Goal: Task Accomplishment & Management: Manage account settings

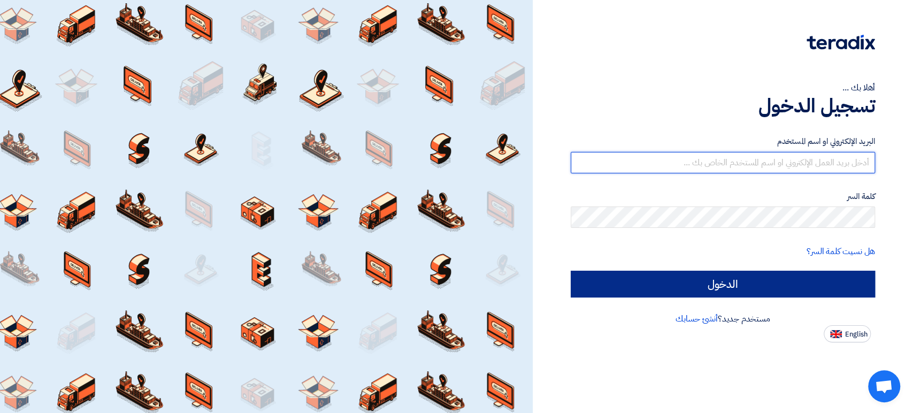
type input "[DOMAIN_NAME][EMAIL_ADDRESS][DOMAIN_NAME]"
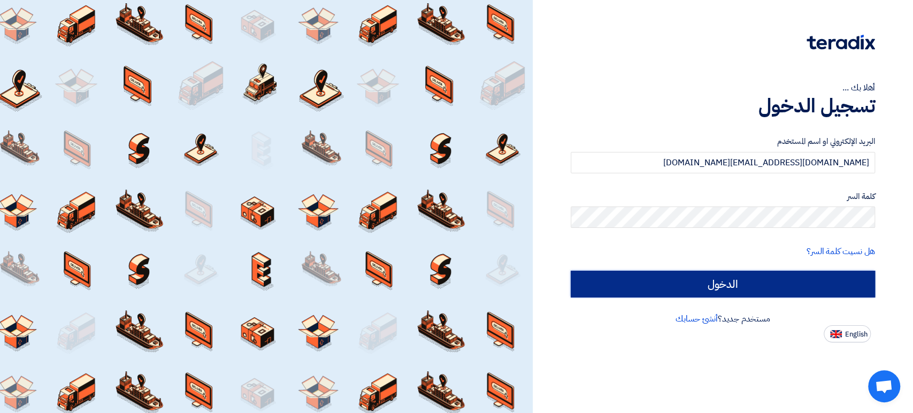
click at [746, 281] on input "الدخول" at bounding box center [723, 284] width 304 height 27
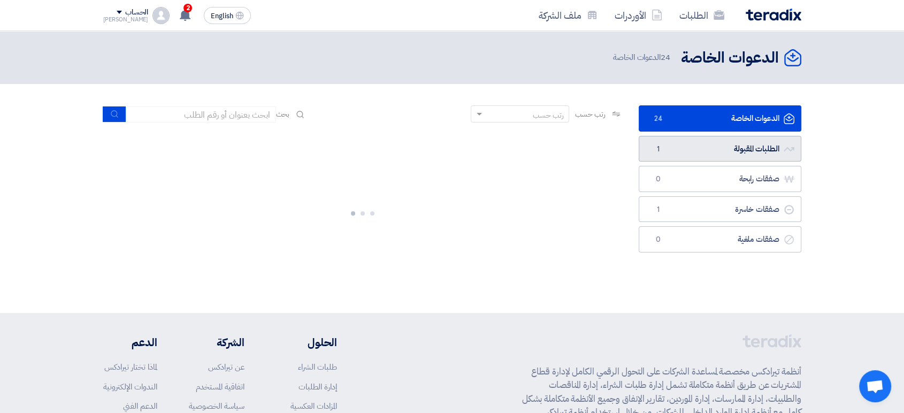
click at [709, 143] on link "الطلبات المقبولة الطلبات المقبولة 1" at bounding box center [720, 149] width 163 height 26
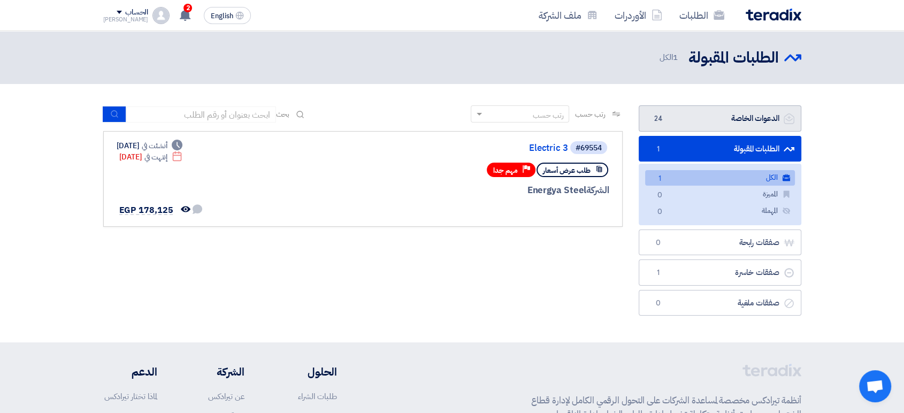
click at [730, 122] on link "الدعوات الخاصة الدعوات الخاصة 24" at bounding box center [720, 118] width 163 height 26
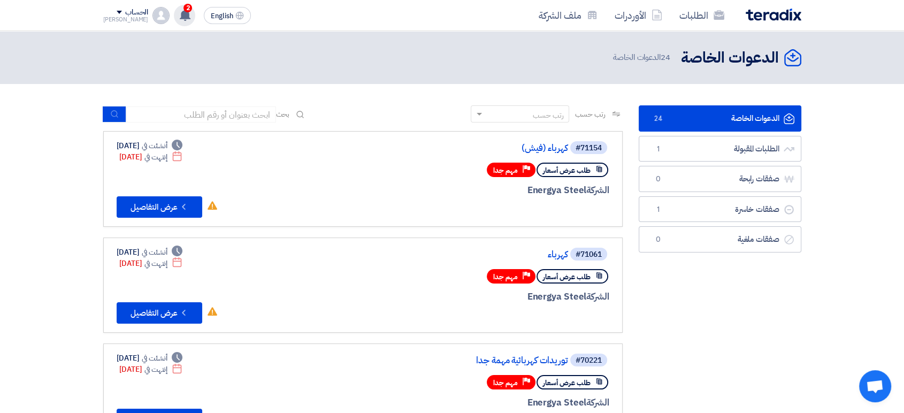
click at [180, 12] on use at bounding box center [185, 15] width 11 height 12
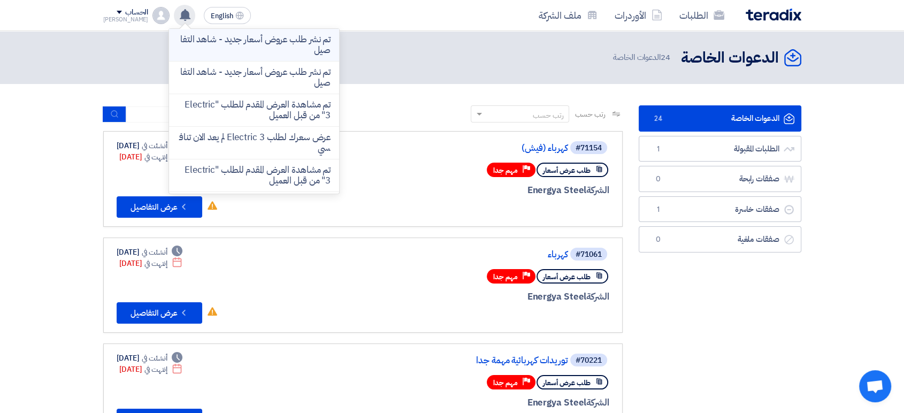
click at [286, 40] on p "تم نشر طلب عروض أسعار جديد - شاهد التفاصيل" at bounding box center [254, 44] width 153 height 21
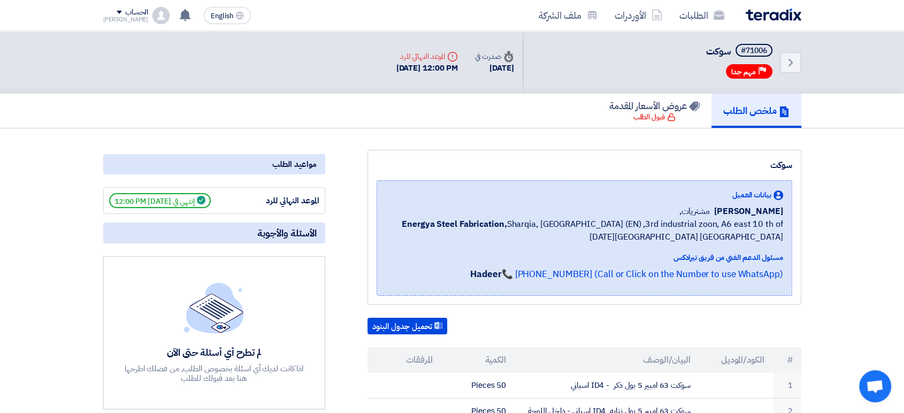
click at [448, 57] on use at bounding box center [453, 57] width 10 height 10
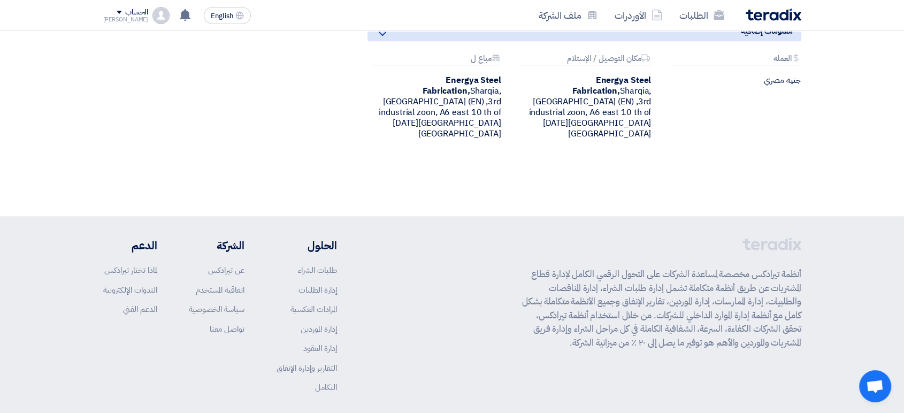
scroll to position [740, 0]
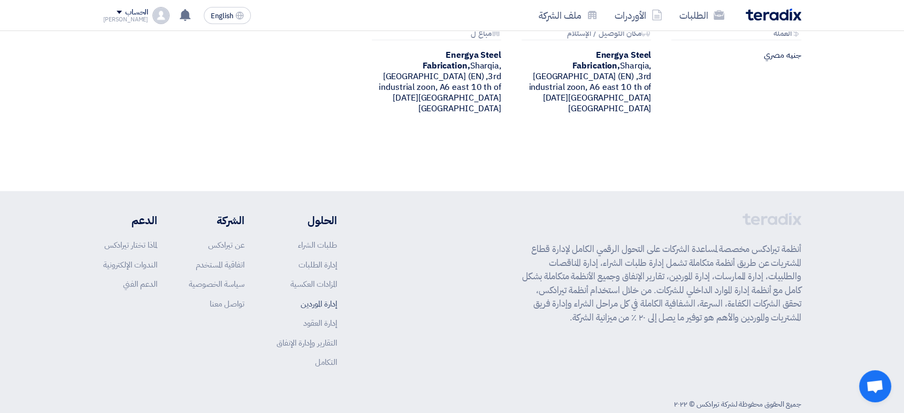
click at [320, 298] on link "إدارة الموردين" at bounding box center [319, 304] width 36 height 12
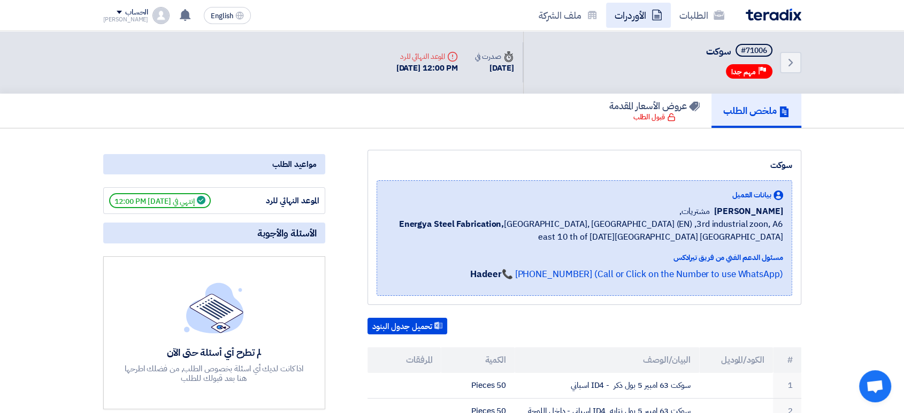
click at [644, 8] on link "الأوردرات" at bounding box center [638, 15] width 65 height 25
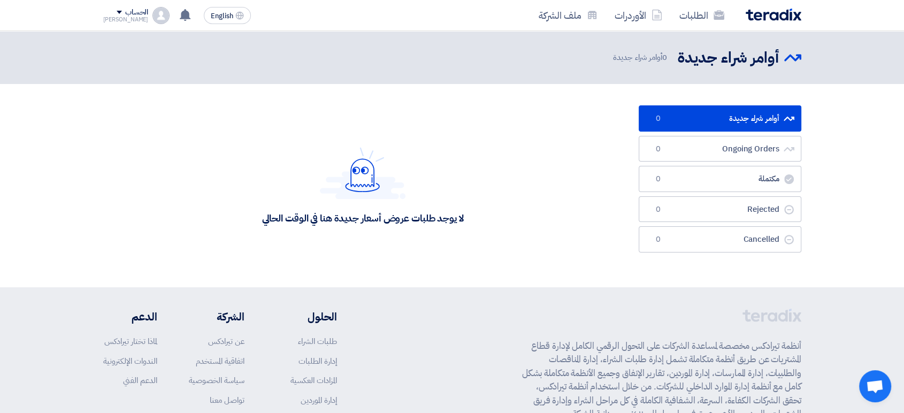
click at [728, 162] on ul "أوامر شراء جديدة أوامر شراء جديدة 0 Ongoing Orders Ongoing Orders 0 مكتملة مكتم…" at bounding box center [720, 178] width 163 height 147
click at [152, 16] on img at bounding box center [160, 15] width 17 height 17
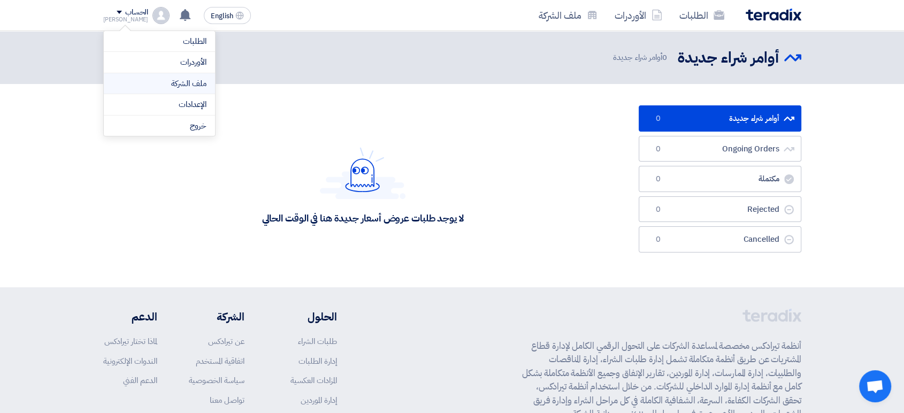
click at [202, 75] on li "ملف الشركة" at bounding box center [159, 83] width 111 height 21
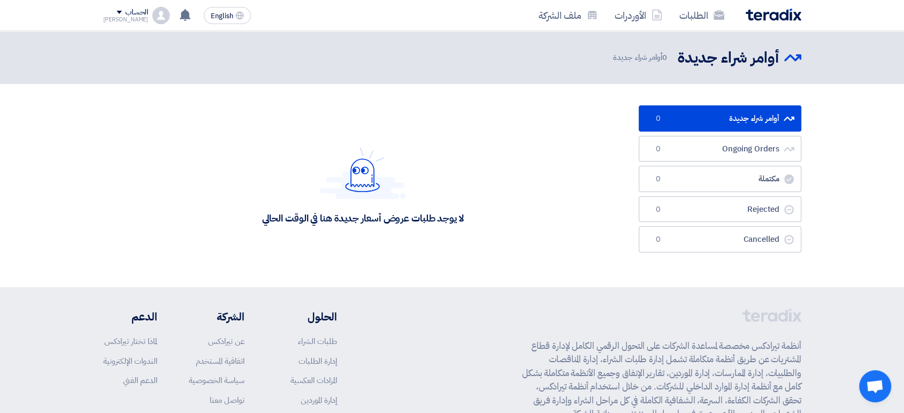
click at [132, 12] on div "الحساب" at bounding box center [136, 12] width 23 height 9
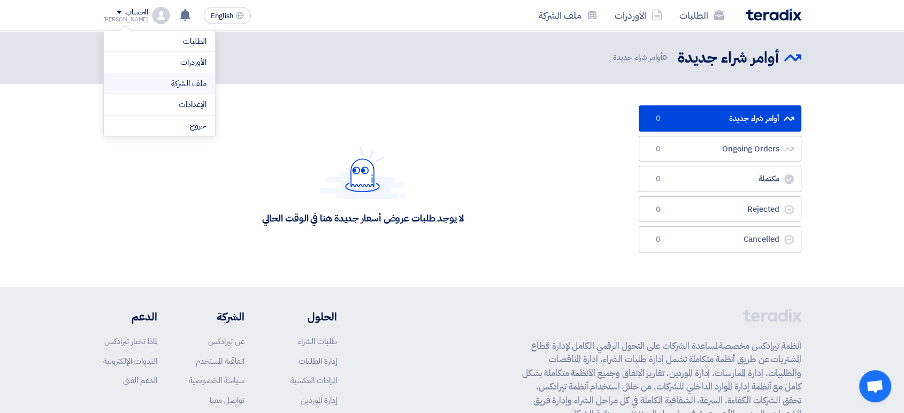
click at [168, 86] on link "ملف الشركة" at bounding box center [159, 84] width 94 height 12
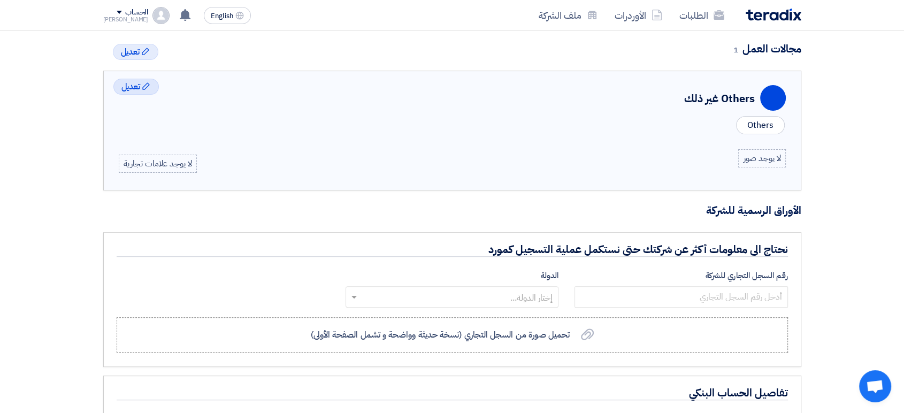
scroll to position [416, 0]
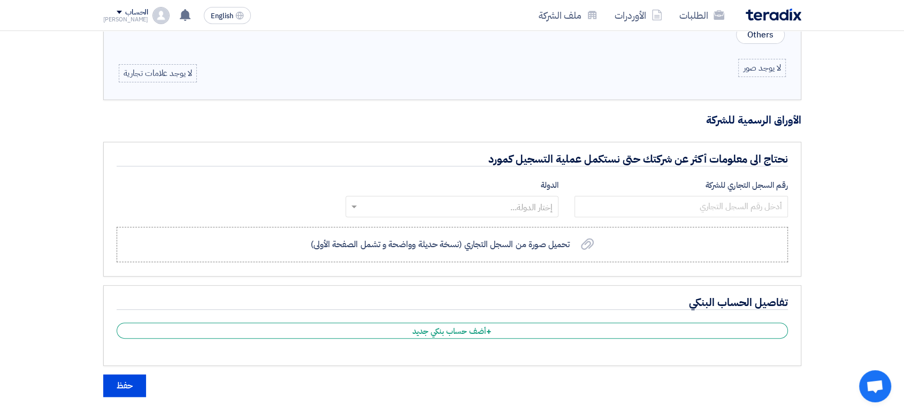
click at [412, 216] on div "الدولة إختار الدولة..." at bounding box center [451, 200] width 229 height 42
click at [341, 209] on div "الدولة إختار الدولة..." at bounding box center [451, 200] width 229 height 42
click at [348, 204] on span at bounding box center [352, 206] width 13 height 13
click at [456, 76] on div "لا يوجد صور لا يوجد علامات تجارية" at bounding box center [452, 71] width 667 height 24
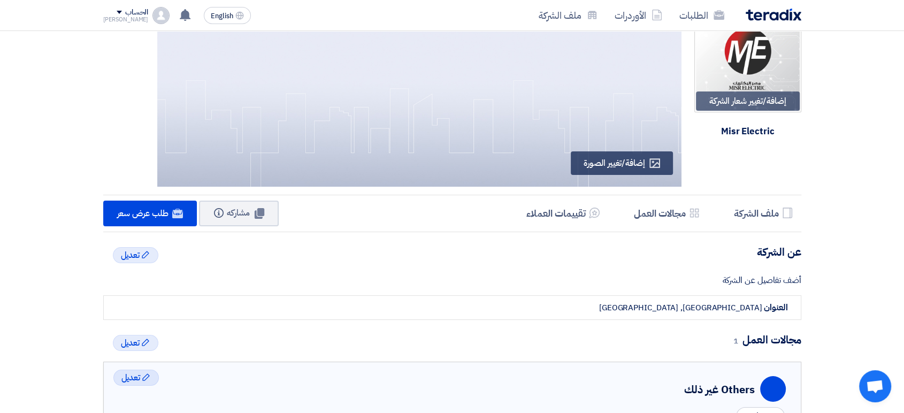
scroll to position [0, 0]
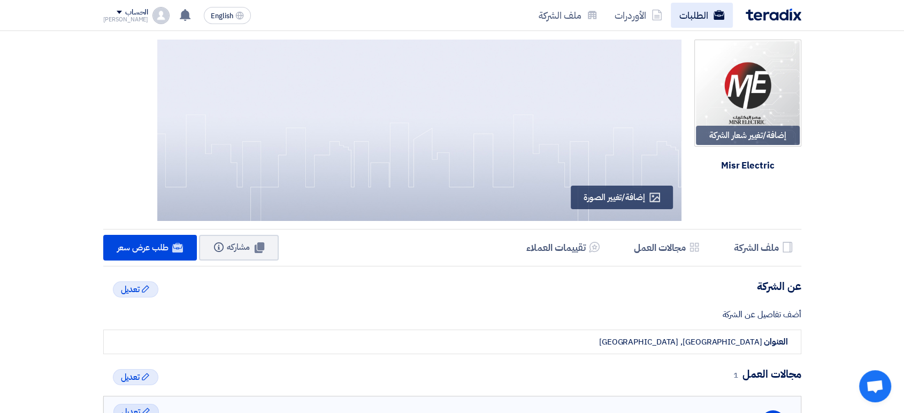
click at [713, 14] on icon at bounding box center [718, 15] width 11 height 11
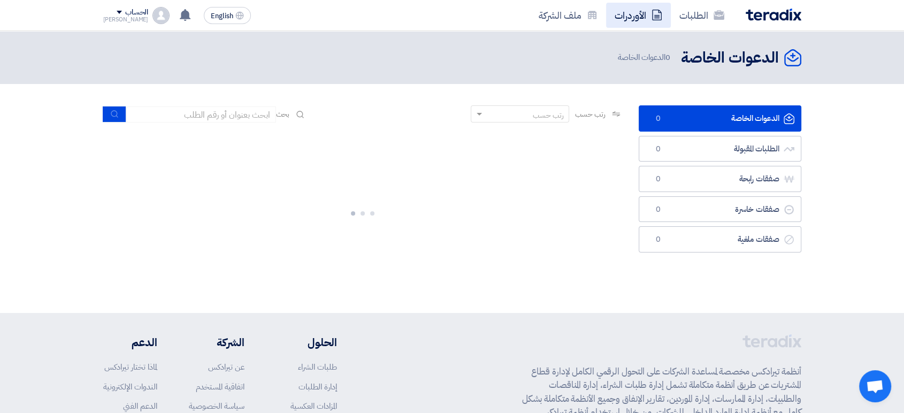
click at [667, 19] on link "الأوردرات" at bounding box center [638, 15] width 65 height 25
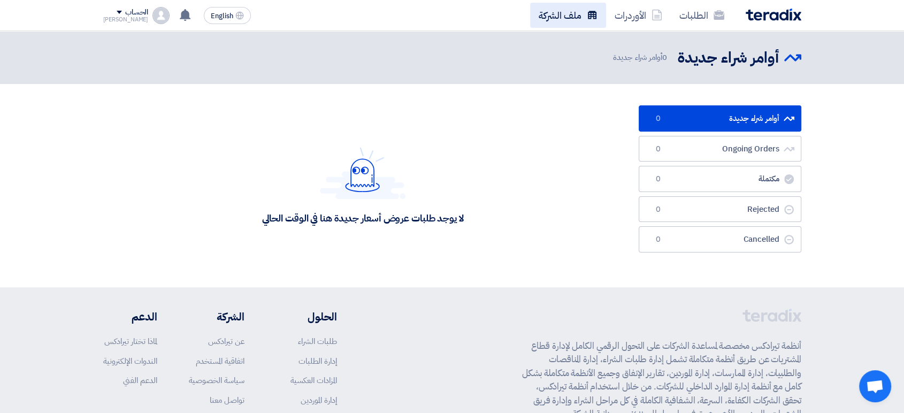
click at [587, 12] on icon at bounding box center [592, 15] width 11 height 11
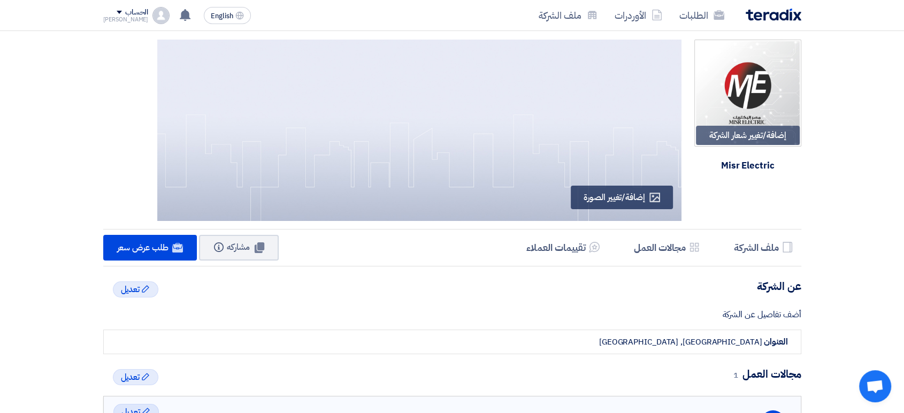
click at [152, 12] on img at bounding box center [160, 15] width 17 height 17
click at [199, 61] on link "الأوردرات" at bounding box center [159, 62] width 94 height 12
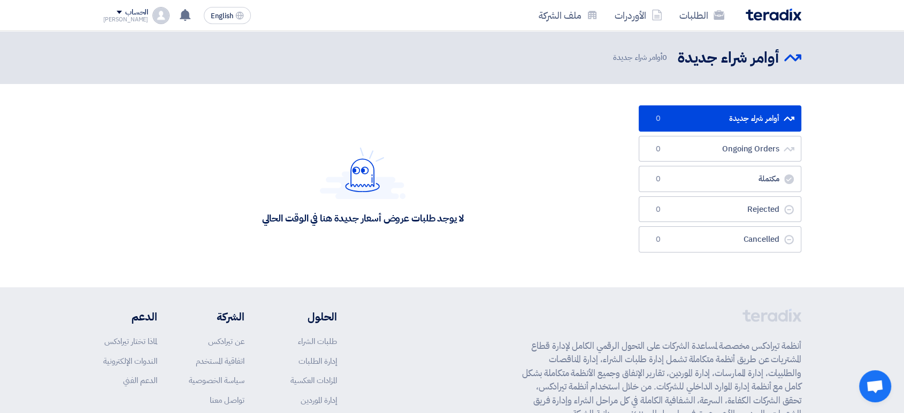
click at [152, 21] on img at bounding box center [160, 15] width 17 height 17
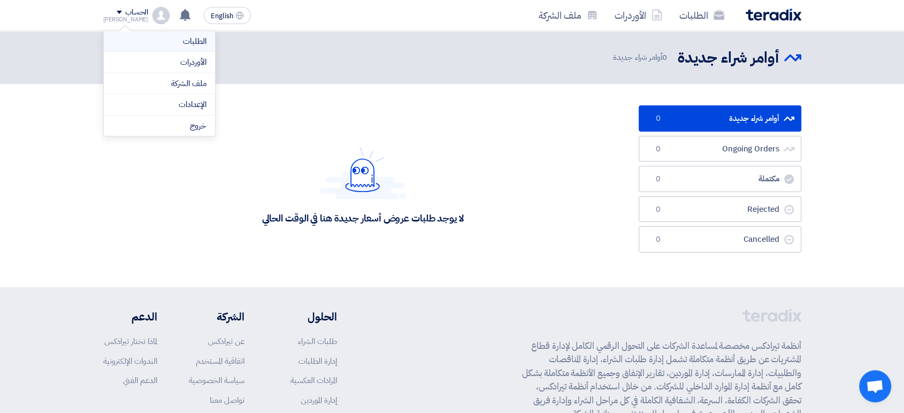
click at [168, 44] on link "الطلبات" at bounding box center [159, 41] width 94 height 12
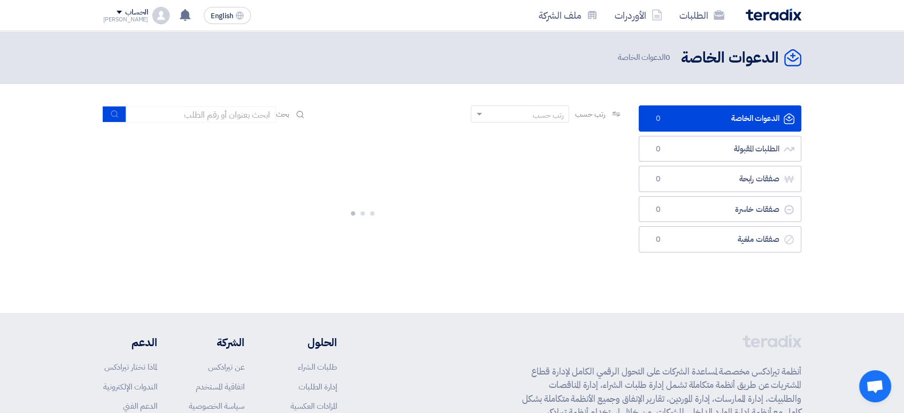
click at [119, 22] on div "[PERSON_NAME]" at bounding box center [125, 20] width 45 height 6
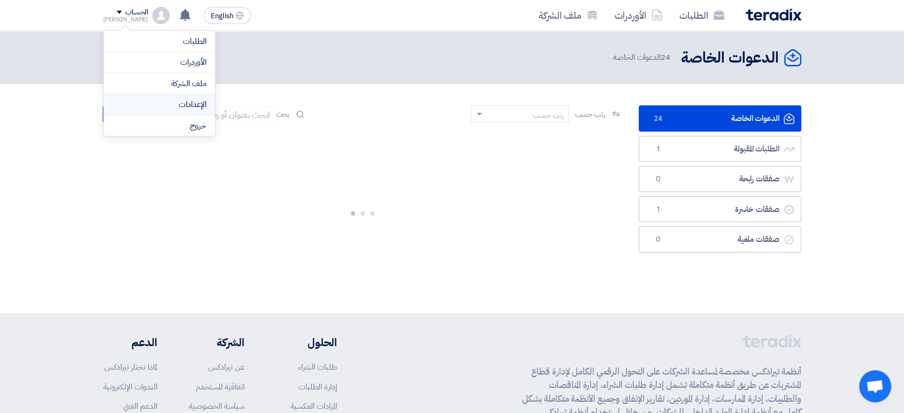
click at [164, 107] on link "الإعدادات" at bounding box center [159, 104] width 94 height 12
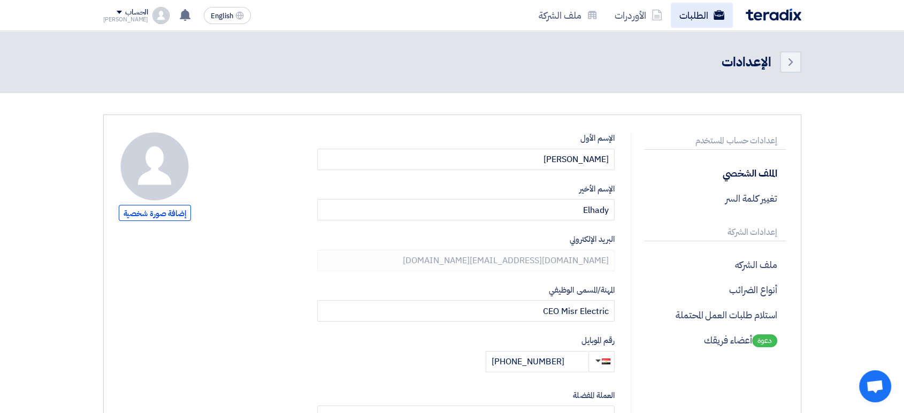
click at [684, 14] on link "الطلبات" at bounding box center [702, 15] width 62 height 25
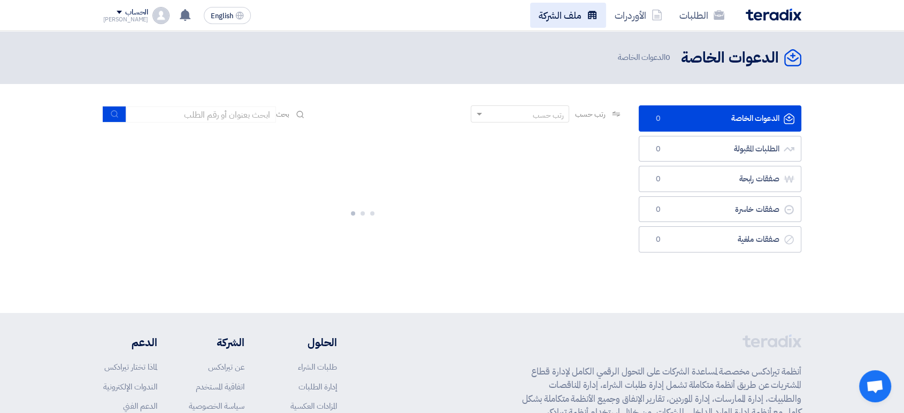
click at [563, 6] on link "ملف الشركة" at bounding box center [568, 15] width 76 height 25
